Goal: Task Accomplishment & Management: Complete application form

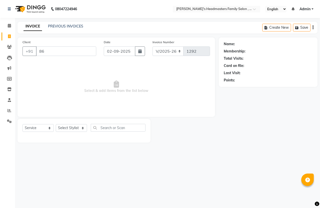
select select "7213"
select select "service"
type input "8610842189"
click at [81, 49] on span "Add Client" at bounding box center [84, 51] width 20 height 5
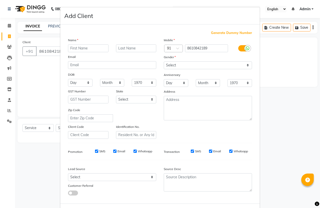
click at [91, 48] on input "text" at bounding box center [88, 49] width 41 height 8
type input "[PERSON_NAME]"
click at [191, 64] on select "Select [DEMOGRAPHIC_DATA] [DEMOGRAPHIC_DATA] Other Prefer Not To Say" at bounding box center [208, 66] width 88 height 8
select select "[DEMOGRAPHIC_DATA]"
click at [164, 62] on select "Select [DEMOGRAPHIC_DATA] [DEMOGRAPHIC_DATA] Other Prefer Not To Say" at bounding box center [208, 66] width 88 height 8
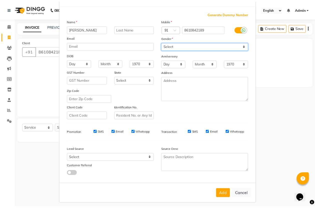
scroll to position [21, 0]
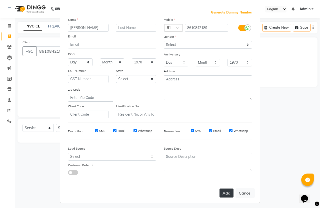
click at [229, 191] on button "Add" at bounding box center [227, 193] width 14 height 9
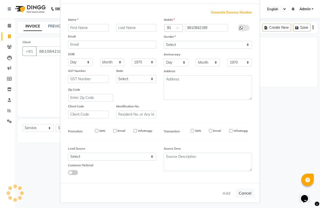
select select
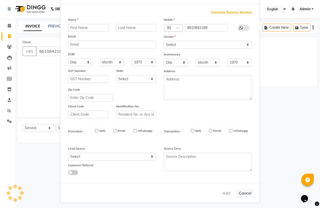
select select
checkbox input "false"
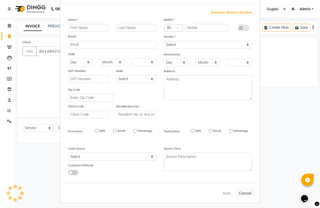
checkbox input "false"
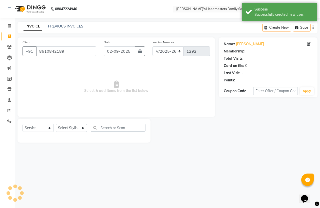
select select "1: Object"
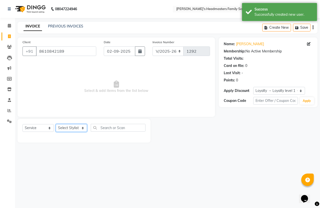
click at [75, 127] on select "Select Stylist [PERSON_NAME] [PERSON_NAME]" at bounding box center [71, 128] width 31 height 8
select select "61185"
click at [56, 124] on select "Select Stylist [PERSON_NAME] [PERSON_NAME]" at bounding box center [71, 128] width 31 height 8
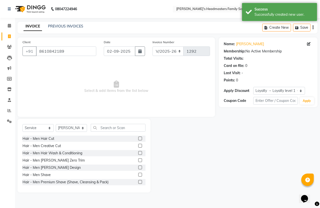
click at [138, 137] on label at bounding box center [140, 139] width 4 height 4
click at [138, 137] on input "checkbox" at bounding box center [139, 138] width 3 height 3
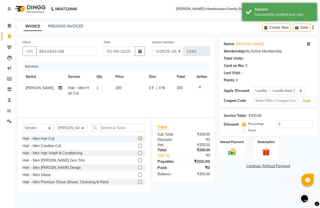
checkbox input "false"
drag, startPoint x: 135, startPoint y: 175, endPoint x: 143, endPoint y: 173, distance: 7.9
click at [138, 174] on label at bounding box center [140, 175] width 4 height 4
click at [138, 174] on input "checkbox" at bounding box center [139, 175] width 3 height 3
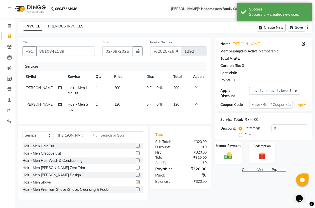
checkbox input "false"
click at [228, 159] on img at bounding box center [228, 155] width 13 height 9
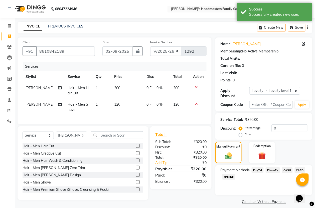
click at [274, 170] on span "PhonePe" at bounding box center [272, 171] width 14 height 6
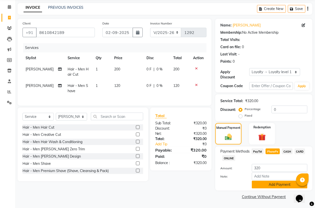
click at [275, 183] on button "Add Payment" at bounding box center [280, 185] width 56 height 8
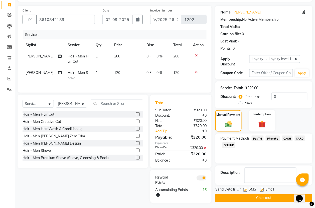
scroll to position [39, 0]
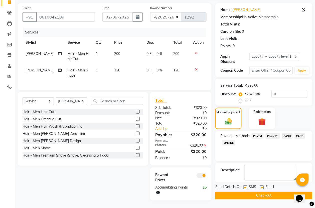
click at [272, 192] on button "Checkout" at bounding box center [263, 196] width 97 height 8
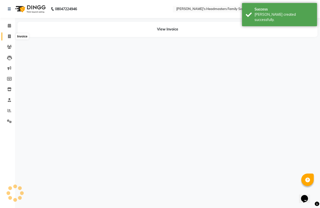
click at [9, 35] on icon at bounding box center [9, 37] width 3 height 4
select select "service"
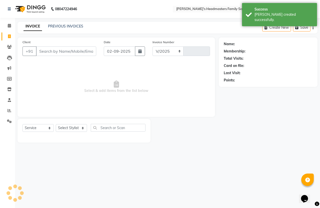
select select "7213"
type input "1293"
